Goal: Task Accomplishment & Management: Use online tool/utility

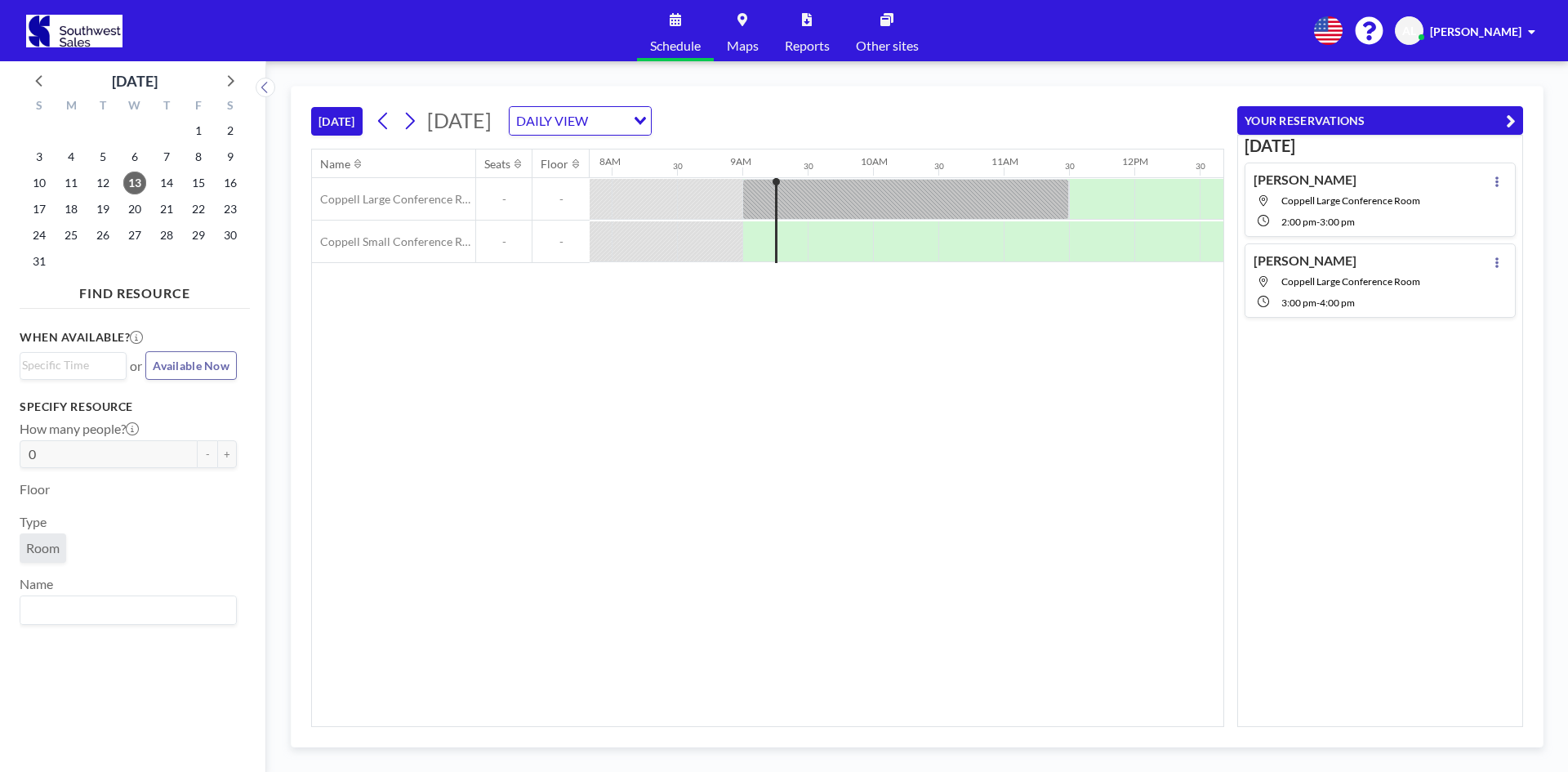
scroll to position [0, 1111]
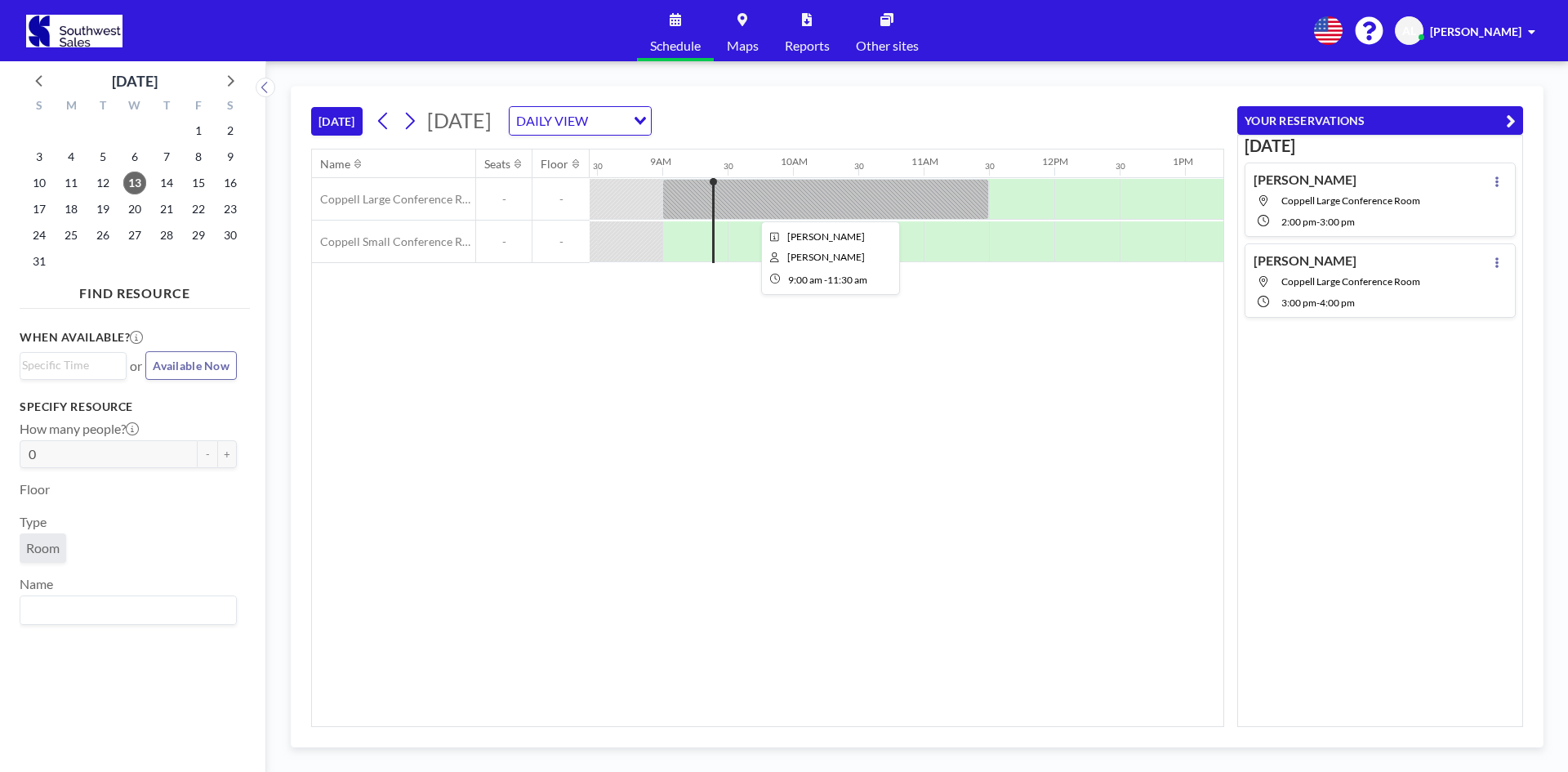
scroll to position [0, 1111]
drag, startPoint x: 1185, startPoint y: 542, endPoint x: 1191, endPoint y: 500, distance: 42.4
click at [1185, 538] on div "Name Seats Floor 12AM 30 1AM 30 2AM 30 3AM 30 4AM 30 5AM 30 6AM 30 7AM 30 8AM 3…" at bounding box center [767, 437] width 911 height 576
click at [1409, 35] on span "AL" at bounding box center [1409, 31] width 14 height 14
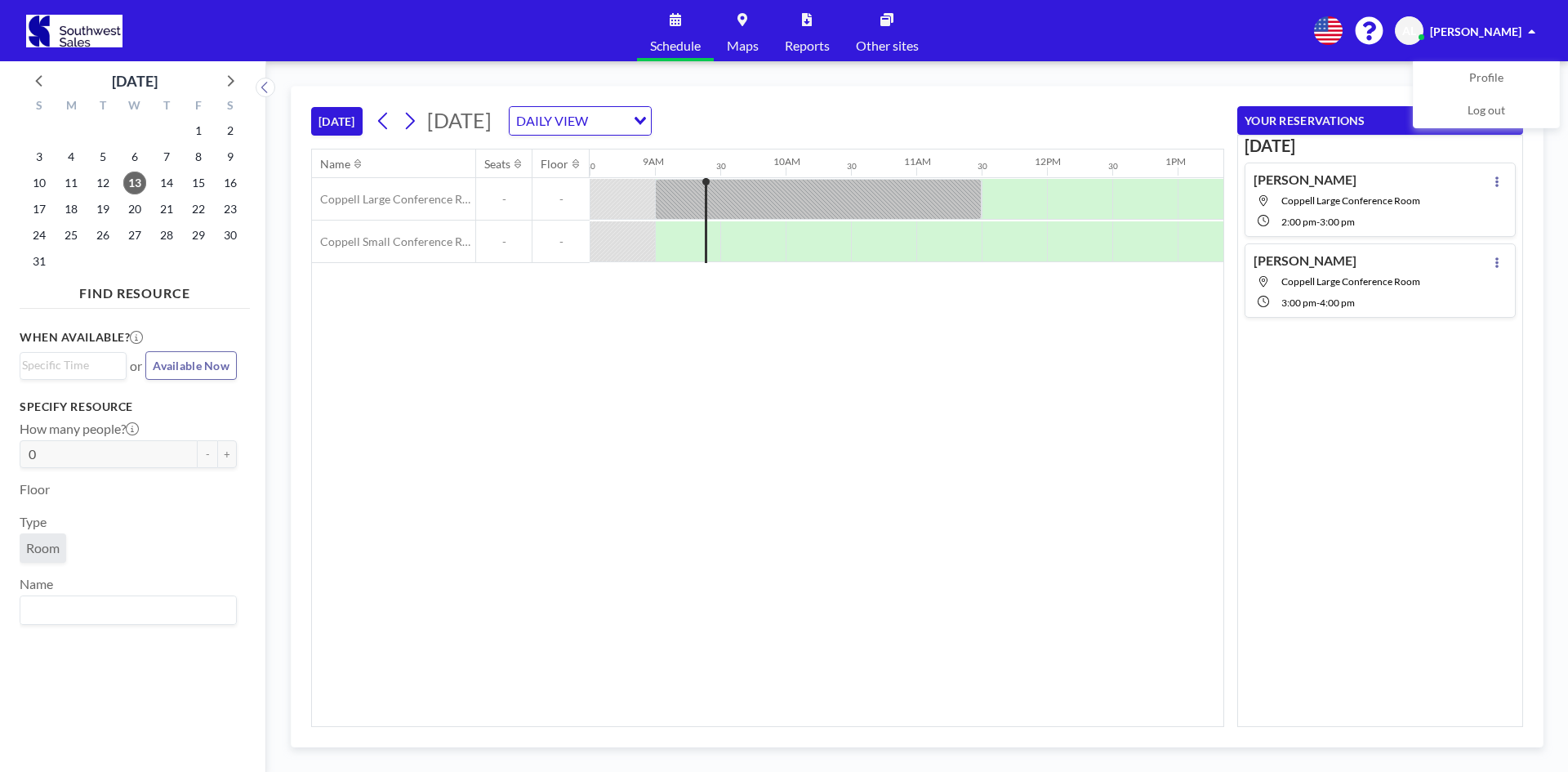
click at [1499, 35] on span "[PERSON_NAME]" at bounding box center [1475, 31] width 92 height 14
click at [1336, 24] on icon at bounding box center [1328, 31] width 29 height 29
click at [746, 449] on div at bounding box center [784, 386] width 1568 height 772
